Goal: Check status: Check status

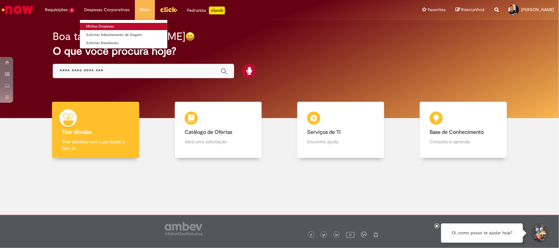
click at [99, 27] on link "Minhas Despesas" at bounding box center [123, 26] width 87 height 7
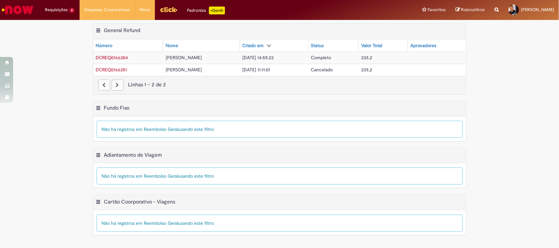
click at [271, 59] on span "25/08/2025 14:55:23" at bounding box center [258, 58] width 31 height 6
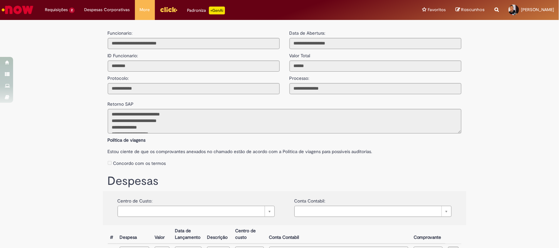
click at [15, 8] on img "Ir para a Homepage" at bounding box center [18, 9] width 34 height 13
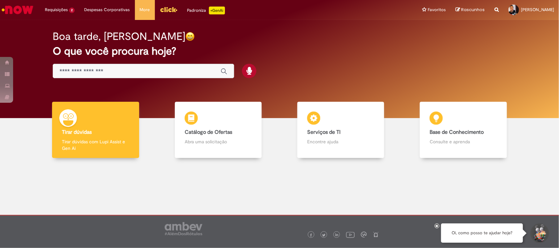
click at [168, 7] on img "Menu Cabeçalho" at bounding box center [169, 10] width 18 height 10
